Goal: Information Seeking & Learning: Learn about a topic

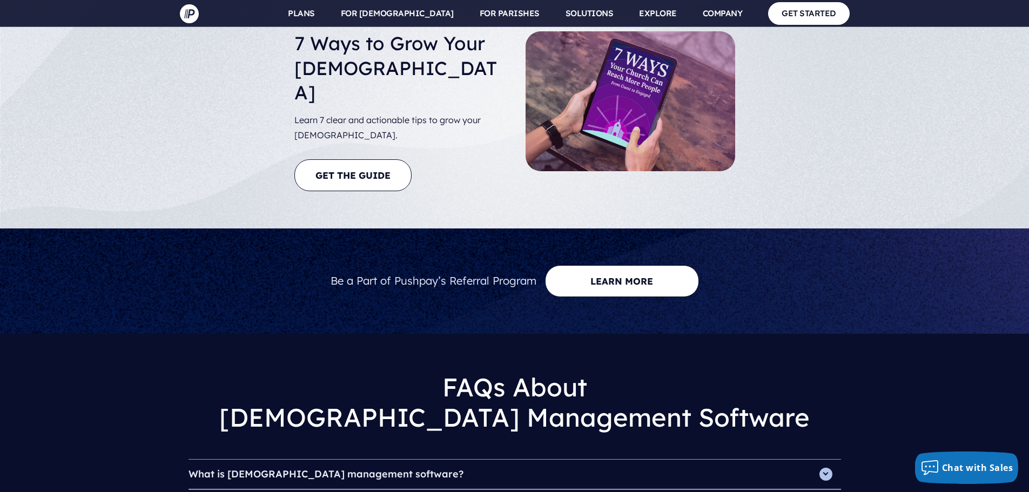
scroll to position [4214, 0]
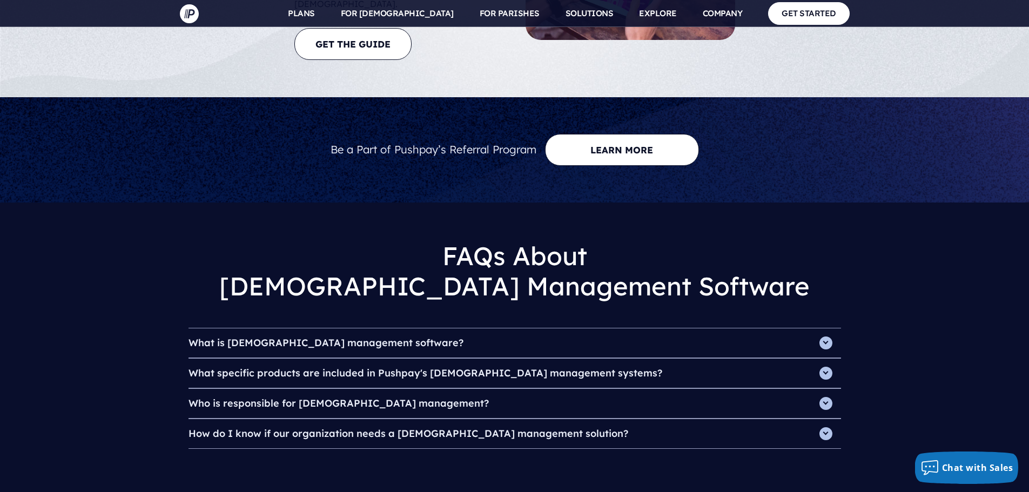
click at [319, 419] on h4 "How do I know if our organization needs a [DEMOGRAPHIC_DATA] management solutio…" at bounding box center [515, 433] width 653 height 29
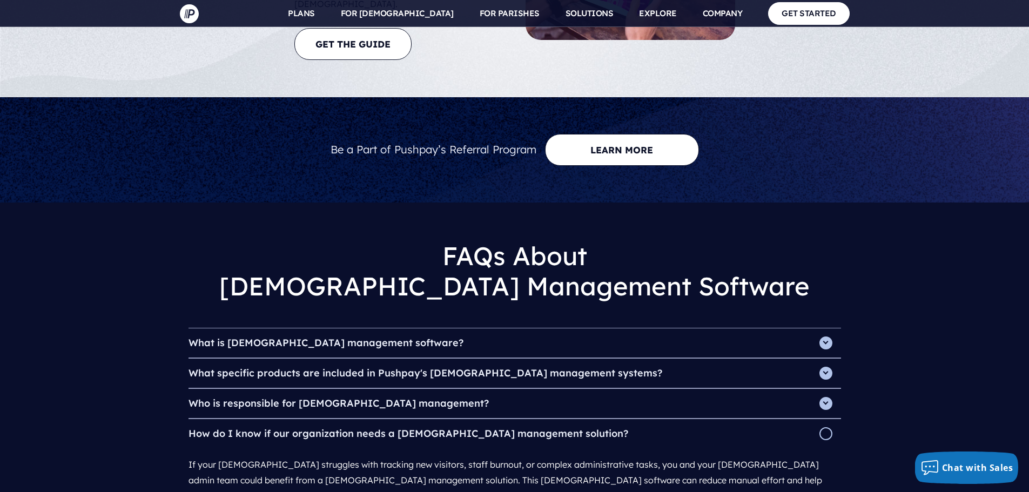
click at [325, 359] on h4 "What specific products are included in Pushpay's [DEMOGRAPHIC_DATA] management …" at bounding box center [515, 373] width 653 height 29
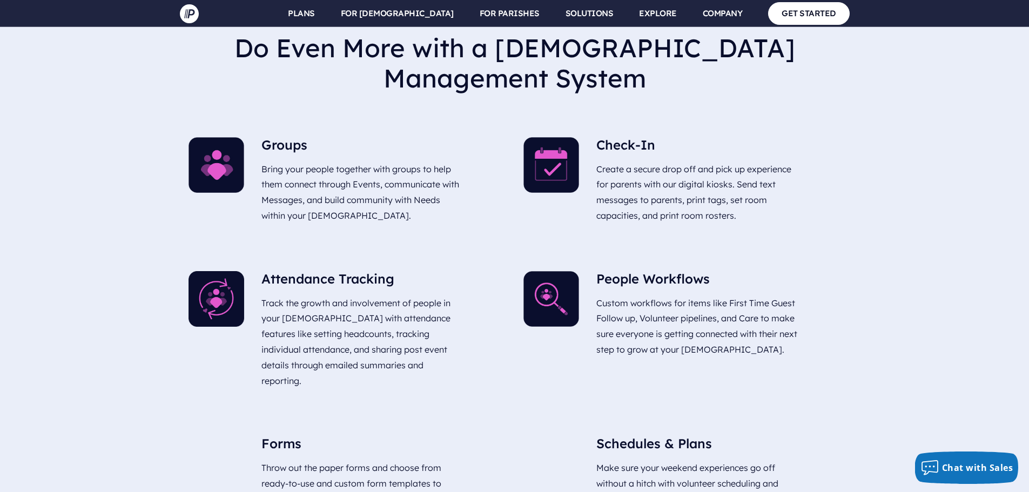
scroll to position [2442, 0]
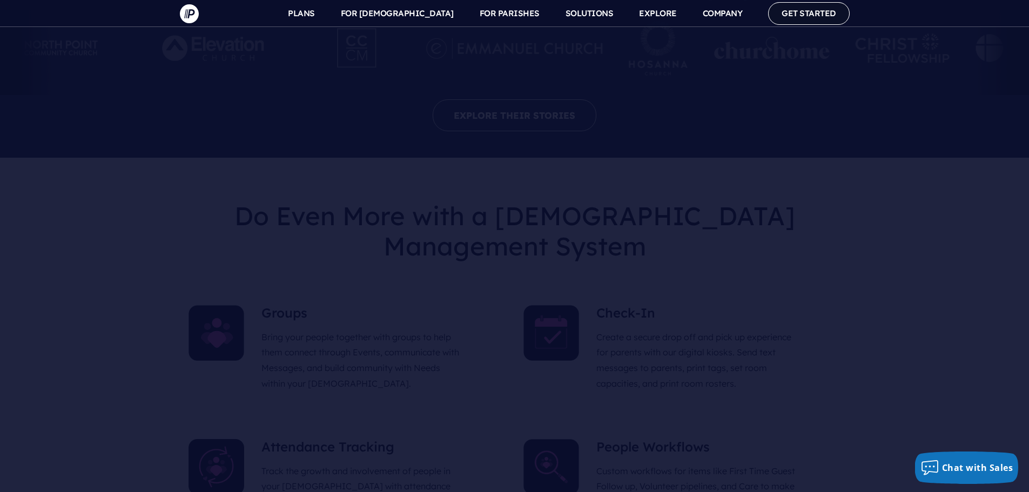
click at [800, 18] on link "GET STARTED" at bounding box center [809, 13] width 82 height 22
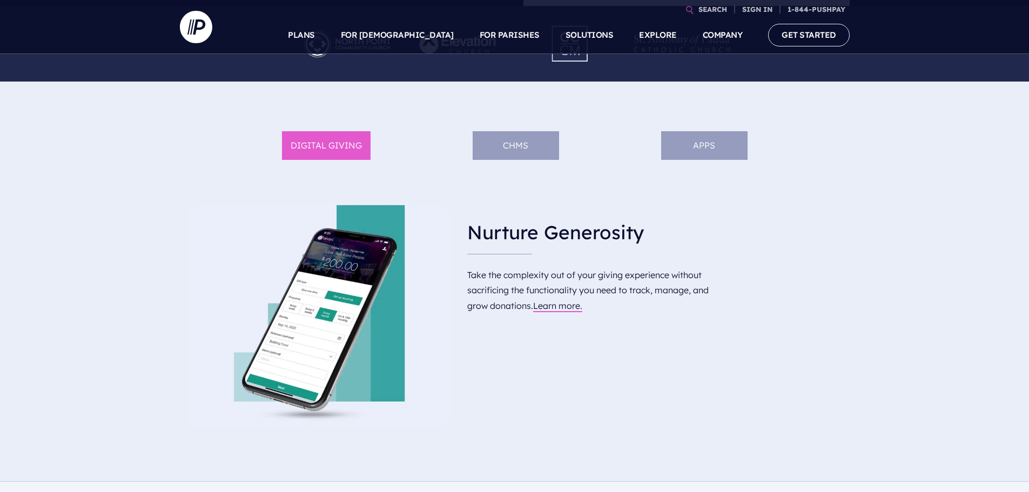
scroll to position [540, 0]
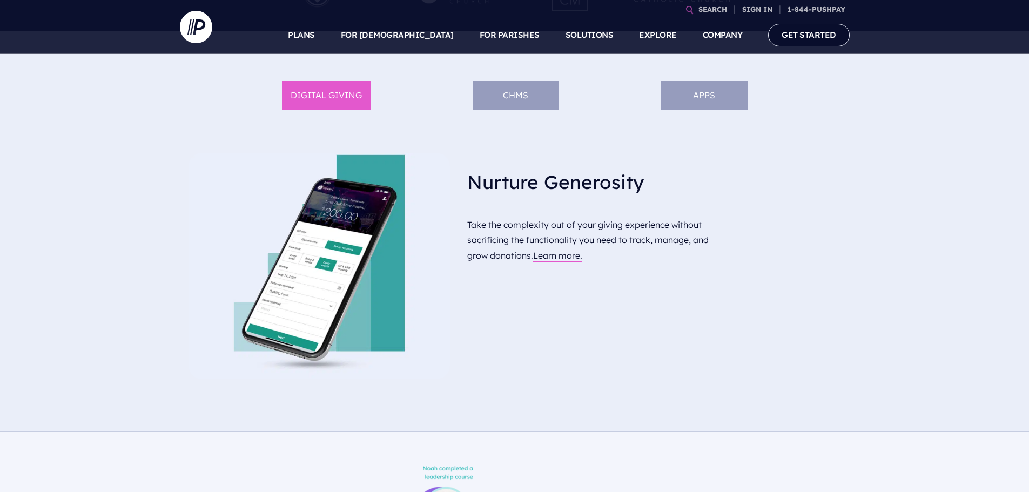
click at [525, 95] on li "ChMS" at bounding box center [516, 95] width 86 height 29
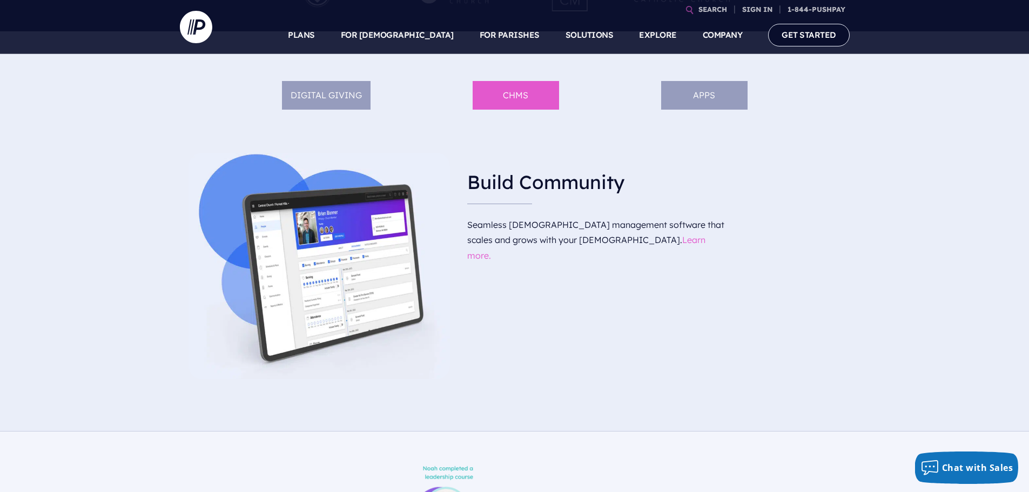
click at [568, 242] on link "Learn more." at bounding box center [586, 247] width 238 height 26
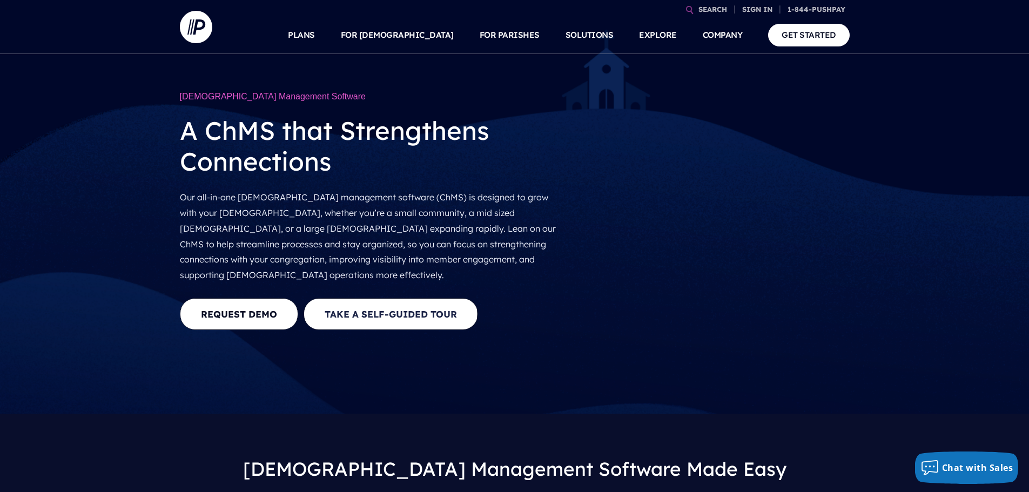
click at [368, 298] on button "Take a Self-guided Tour" at bounding box center [391, 314] width 174 height 32
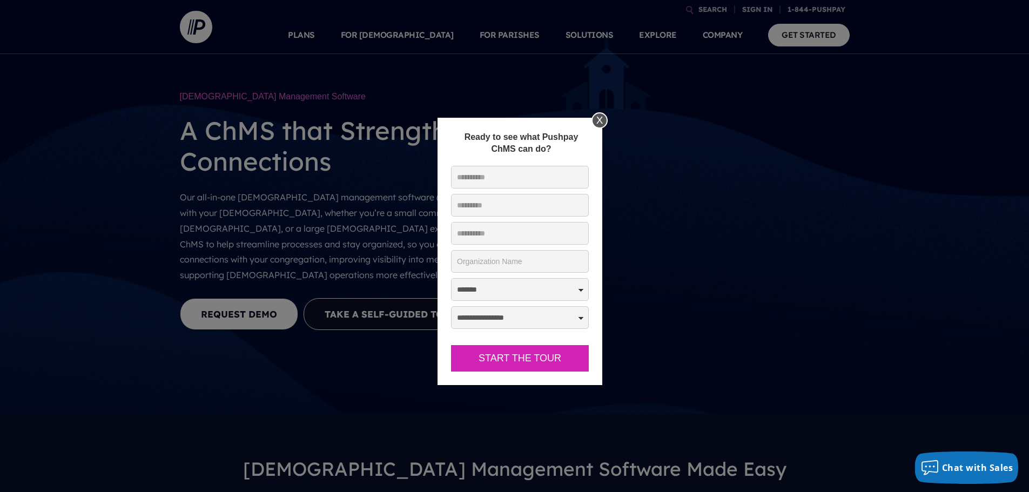
click at [601, 124] on div "X" at bounding box center [600, 120] width 16 height 16
